Goal: Learn about a topic

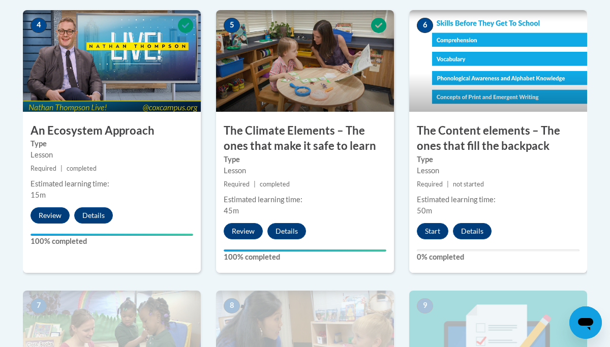
scroll to position [666, 0]
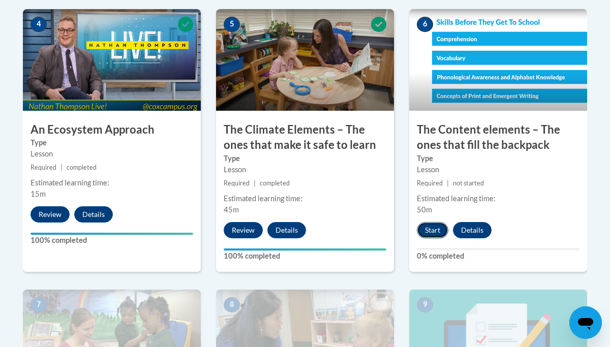
click at [430, 227] on button "Start" at bounding box center [432, 230] width 31 height 16
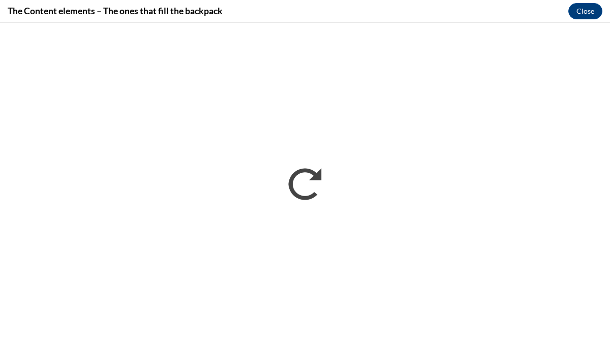
scroll to position [0, 0]
